Goal: Task Accomplishment & Management: Complete application form

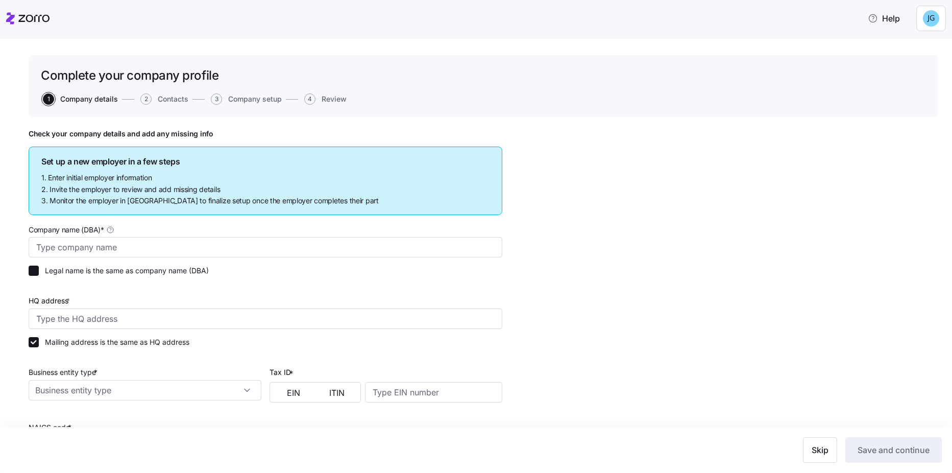
type input "Tumalo Creek Transportation"
checkbox input "false"
type input "[STREET_ADDRESS]"
type input "202258491"
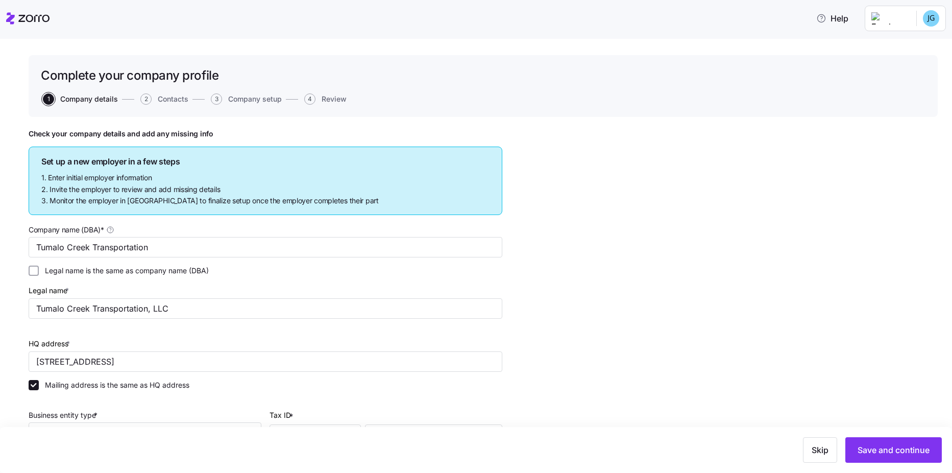
type input "Limited liability corporation"
type input "48-49 - Transportation and Warehousing"
click at [937, 15] on html "Help Complete your company profile 1 Company details 2 Contacts 3 Company setup…" at bounding box center [476, 233] width 952 height 466
click at [901, 49] on div "My settings" at bounding box center [897, 45] width 54 height 11
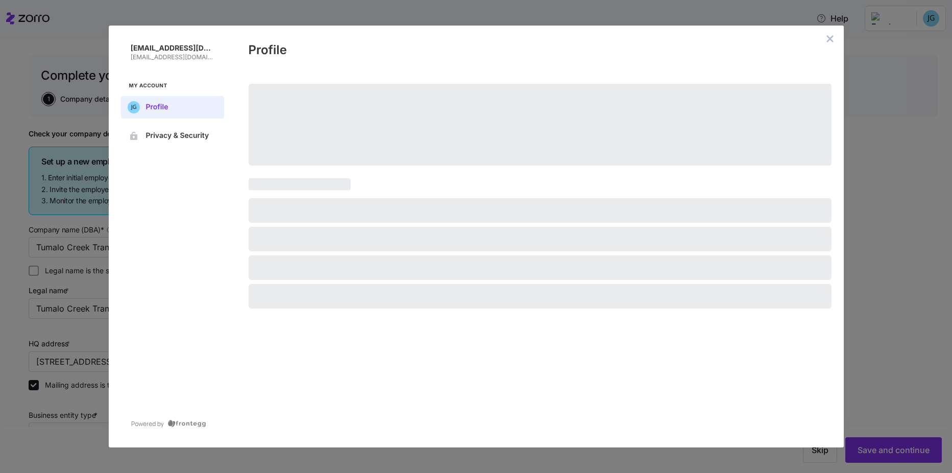
click at [933, 47] on div "[EMAIL_ADDRESS][DOMAIN_NAME] [EMAIL_ADDRESS][DOMAIN_NAME] My Account Profile Pr…" at bounding box center [476, 236] width 952 height 473
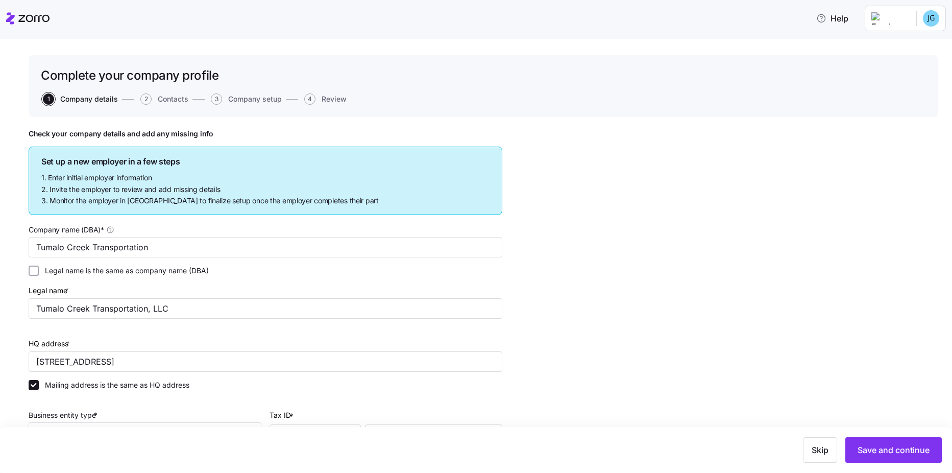
click at [48, 14] on icon at bounding box center [27, 18] width 43 height 12
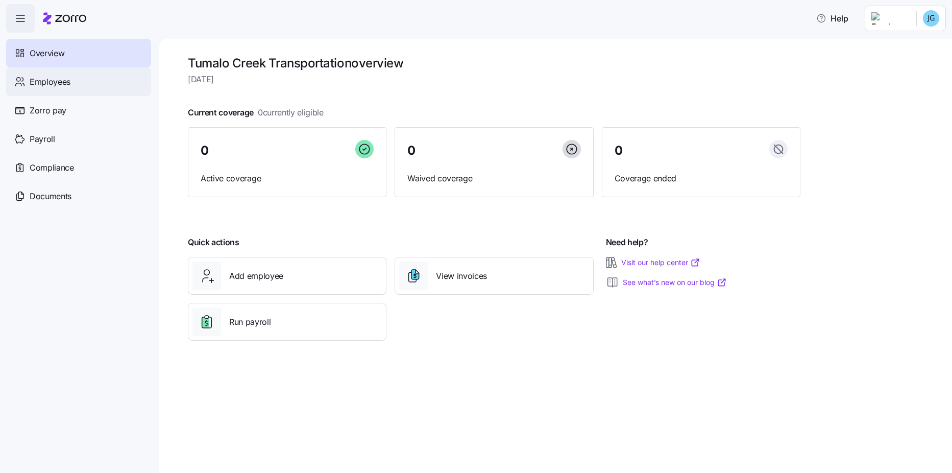
click at [47, 86] on span "Employees" at bounding box center [50, 82] width 41 height 13
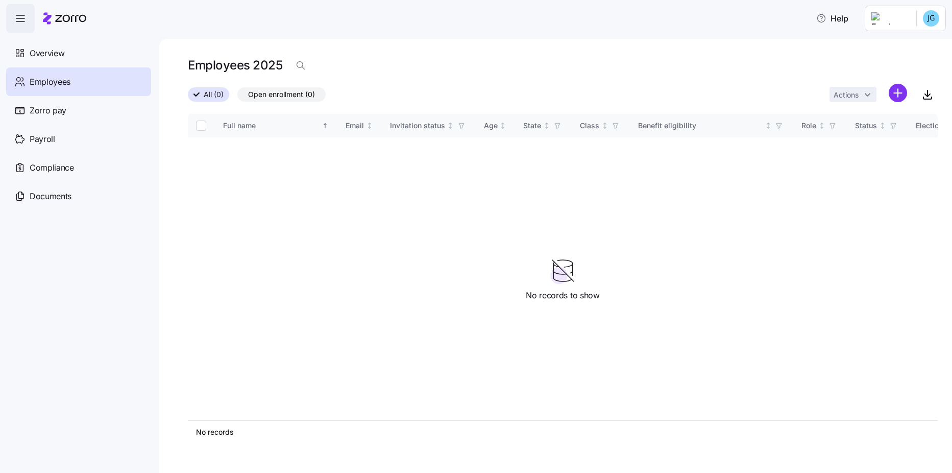
click at [254, 95] on span "Open enrollment (0)" at bounding box center [281, 94] width 67 height 13
click at [237, 97] on input "Open enrollment (0)" at bounding box center [237, 97] width 0 height 0
